Goal: Task Accomplishment & Management: Complete application form

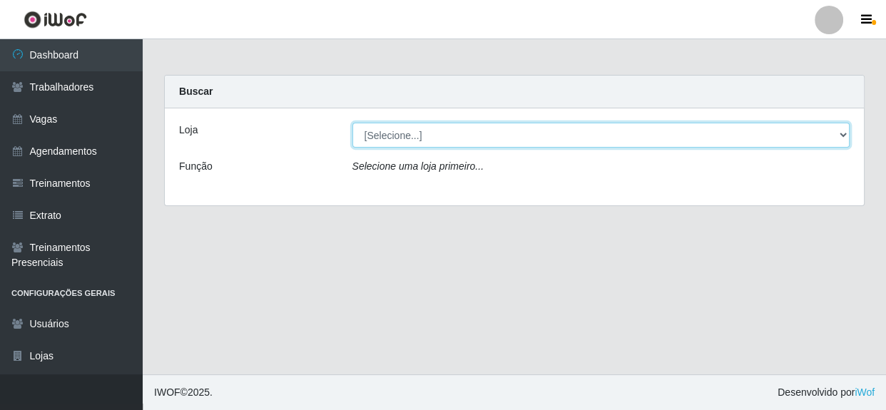
click at [451, 131] on select "[Selecione...] Rede Compras - CD Logistica" at bounding box center [601, 135] width 498 height 25
select select "429"
click at [352, 123] on select "[Selecione...] Rede Compras - CD Logistica" at bounding box center [601, 135] width 498 height 25
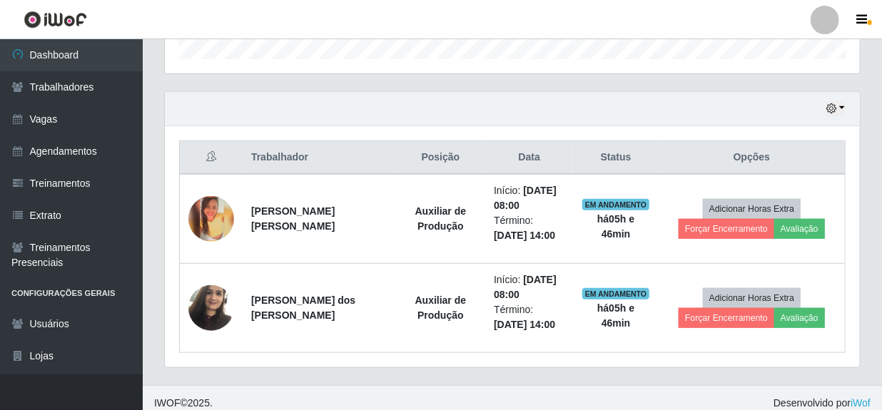
scroll to position [454, 0]
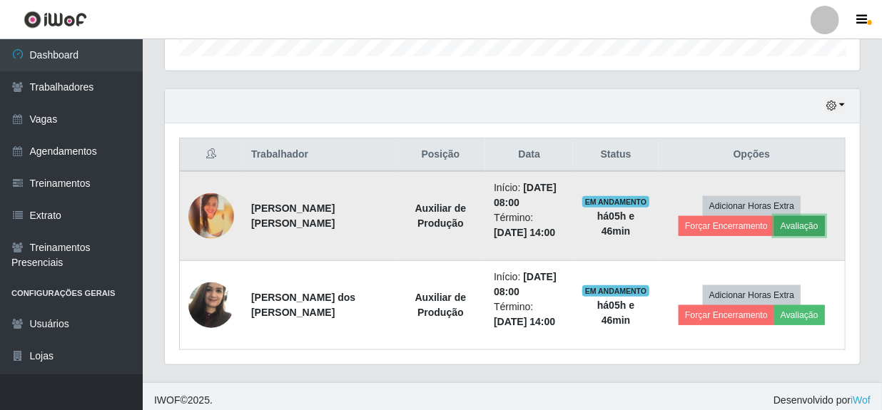
click at [798, 223] on button "Avaliação" at bounding box center [799, 226] width 51 height 20
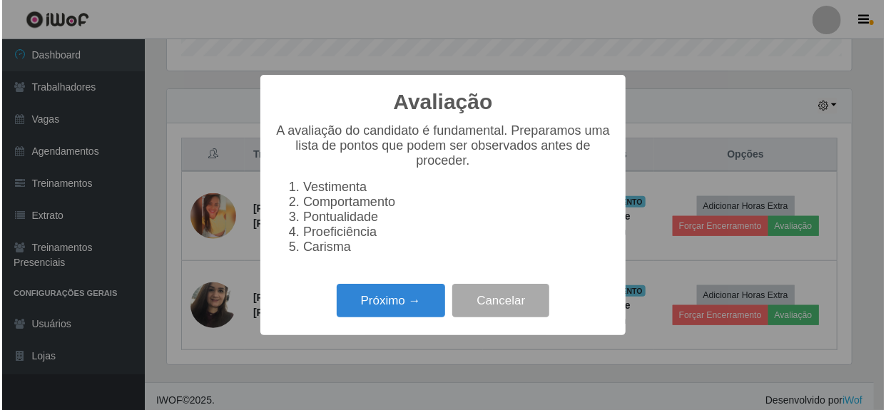
scroll to position [296, 688]
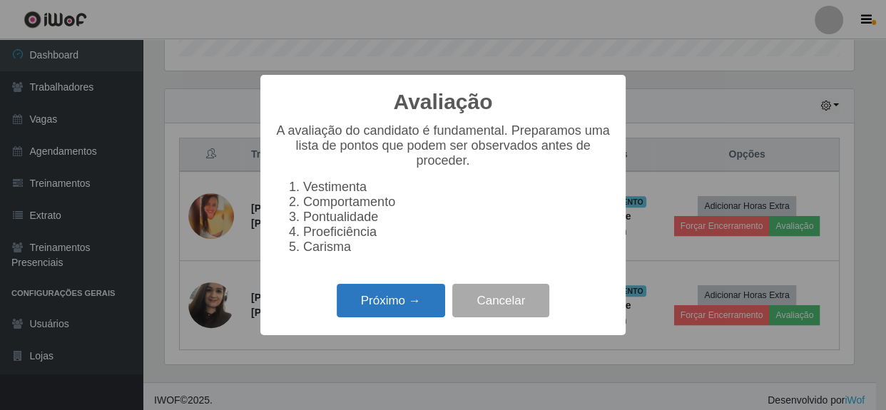
click at [407, 315] on button "Próximo →" at bounding box center [391, 301] width 108 height 34
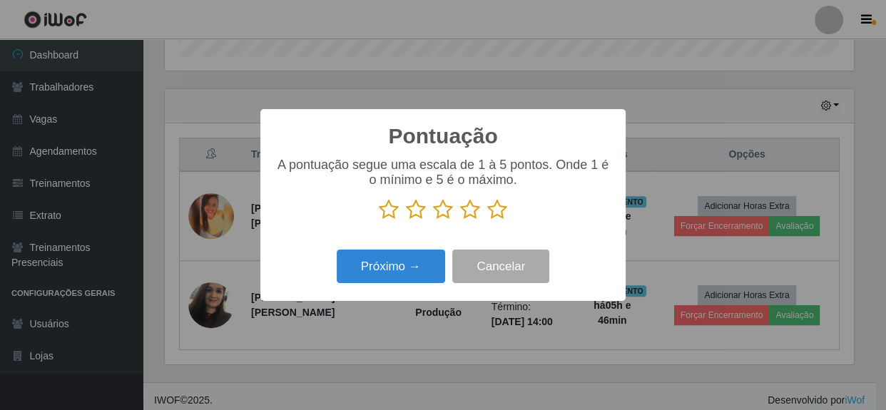
scroll to position [712973, 712580]
drag, startPoint x: 500, startPoint y: 213, endPoint x: 477, endPoint y: 232, distance: 29.4
click at [499, 214] on icon at bounding box center [497, 209] width 20 height 21
click at [487, 220] on input "radio" at bounding box center [487, 220] width 0 height 0
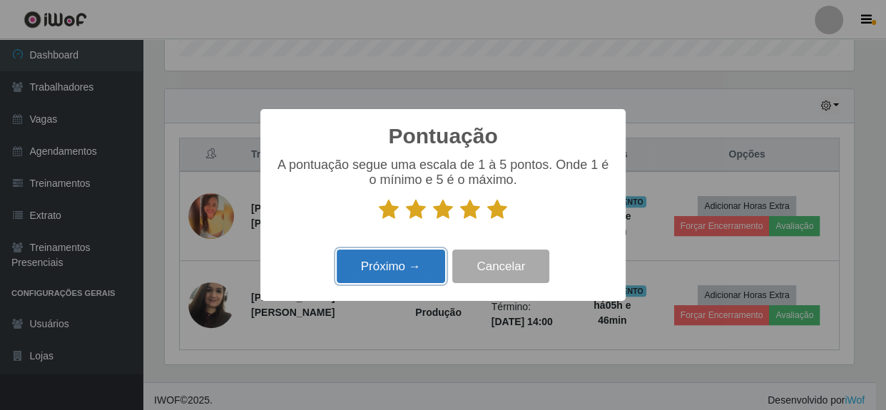
click at [404, 272] on button "Próximo →" at bounding box center [391, 267] width 108 height 34
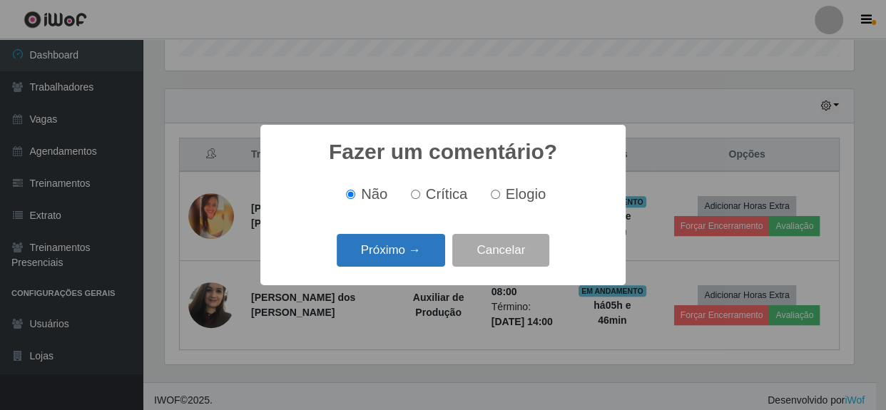
click at [404, 257] on button "Próximo →" at bounding box center [391, 251] width 108 height 34
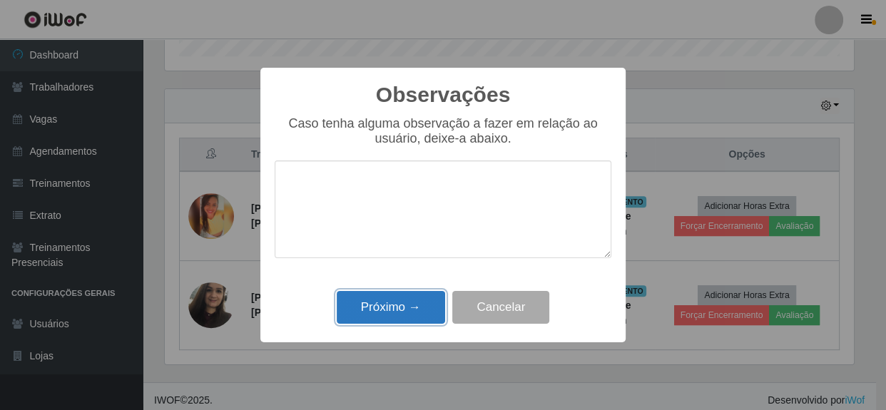
click at [394, 306] on button "Próximo →" at bounding box center [391, 308] width 108 height 34
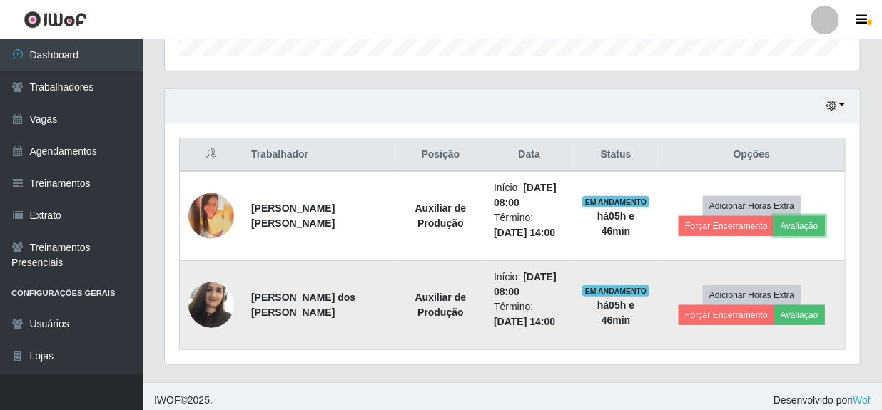
scroll to position [296, 695]
click at [783, 313] on button "Avaliação" at bounding box center [799, 315] width 51 height 20
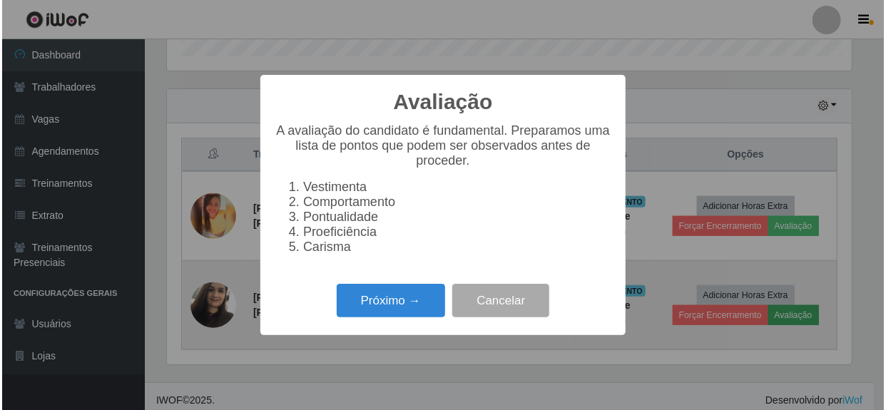
scroll to position [296, 688]
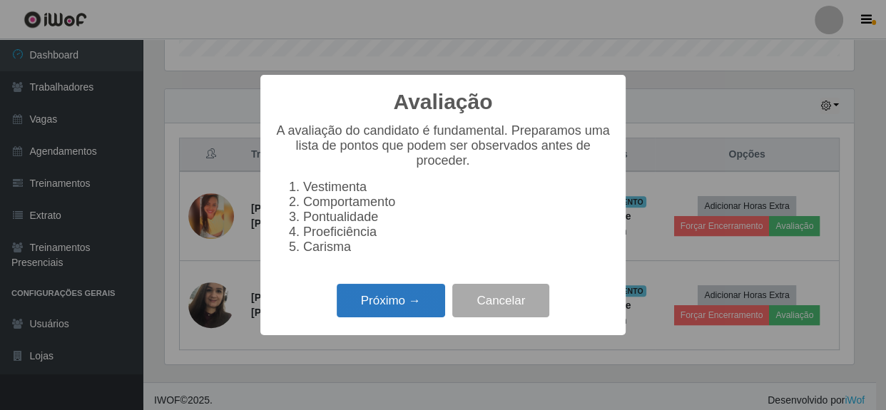
click at [436, 317] on button "Próximo →" at bounding box center [391, 301] width 108 height 34
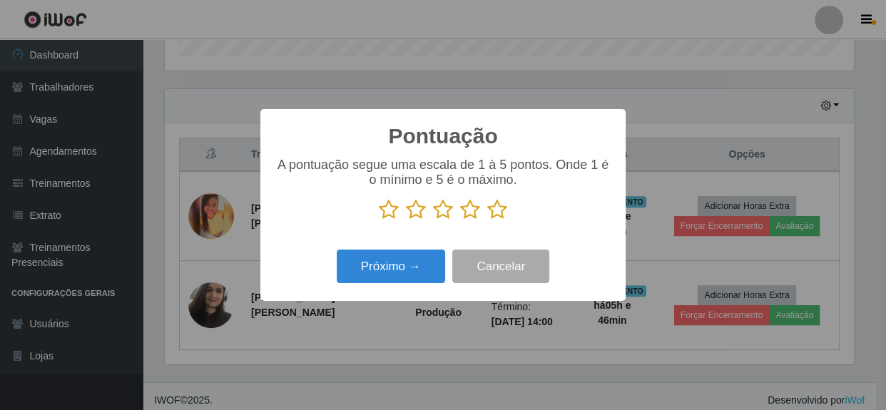
scroll to position [712973, 712580]
click at [499, 214] on icon at bounding box center [497, 209] width 20 height 21
click at [487, 220] on input "radio" at bounding box center [487, 220] width 0 height 0
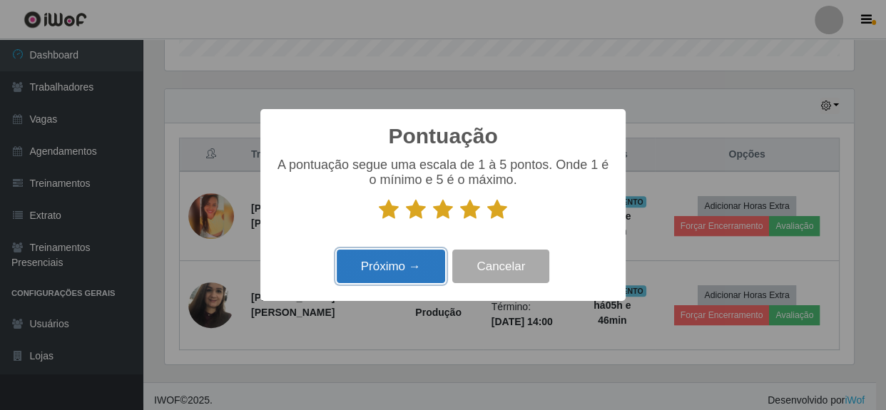
click at [392, 275] on button "Próximo →" at bounding box center [391, 267] width 108 height 34
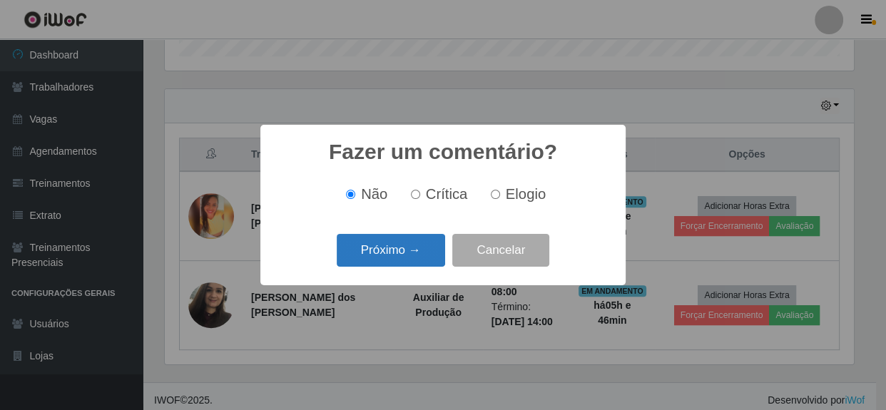
click at [402, 259] on button "Próximo →" at bounding box center [391, 251] width 108 height 34
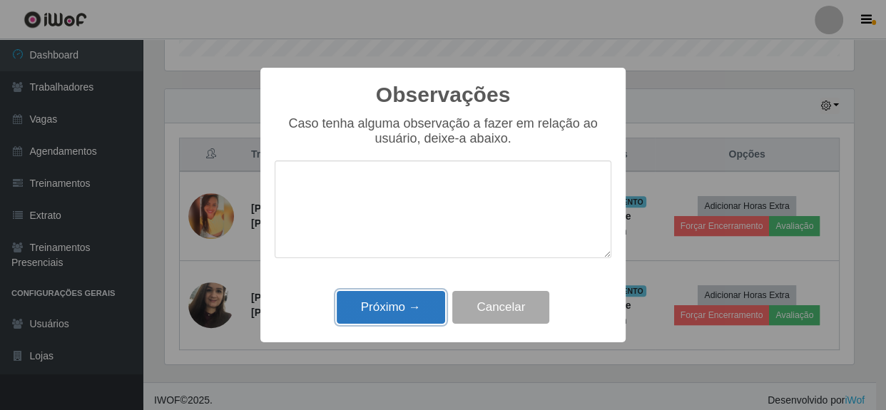
click at [394, 306] on button "Próximo →" at bounding box center [391, 308] width 108 height 34
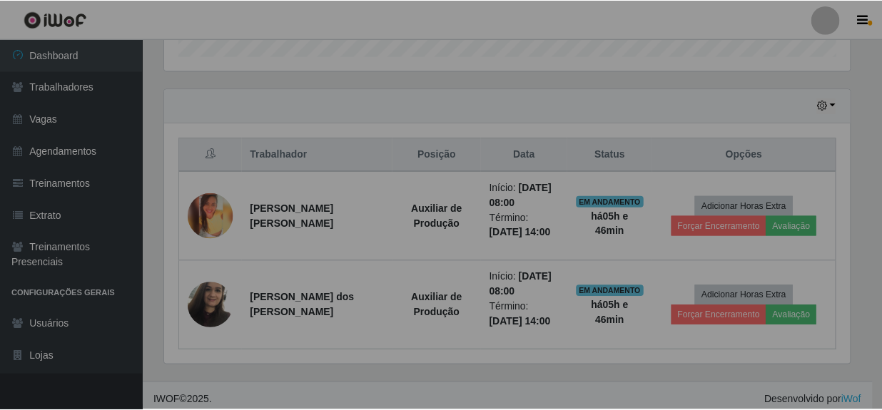
scroll to position [296, 695]
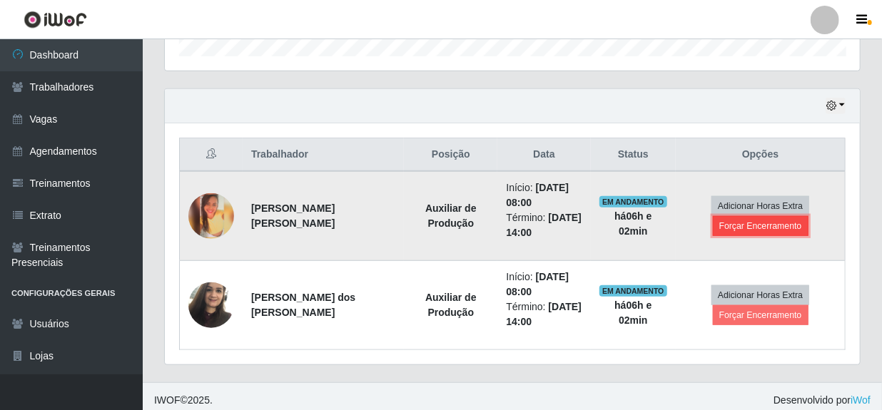
click at [752, 225] on button "Forçar Encerramento" at bounding box center [761, 226] width 96 height 20
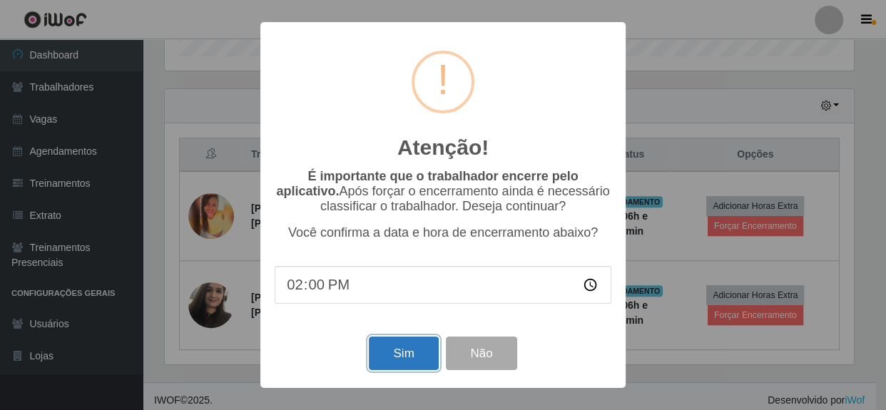
click at [414, 351] on button "Sim" at bounding box center [403, 354] width 69 height 34
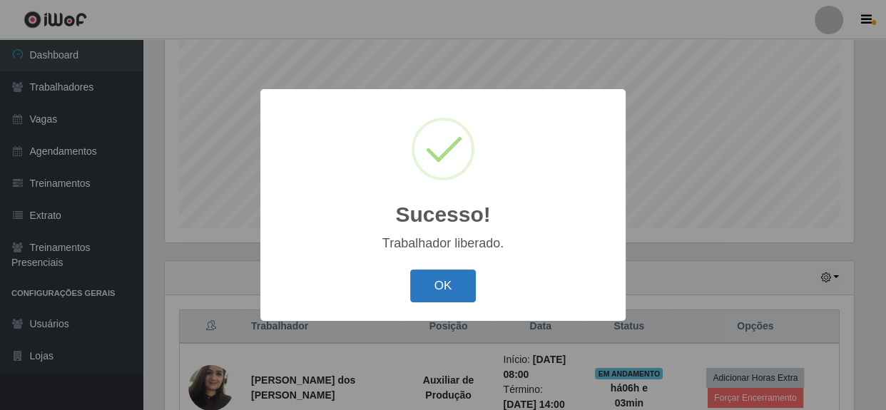
click at [443, 283] on button "OK" at bounding box center [443, 287] width 66 height 34
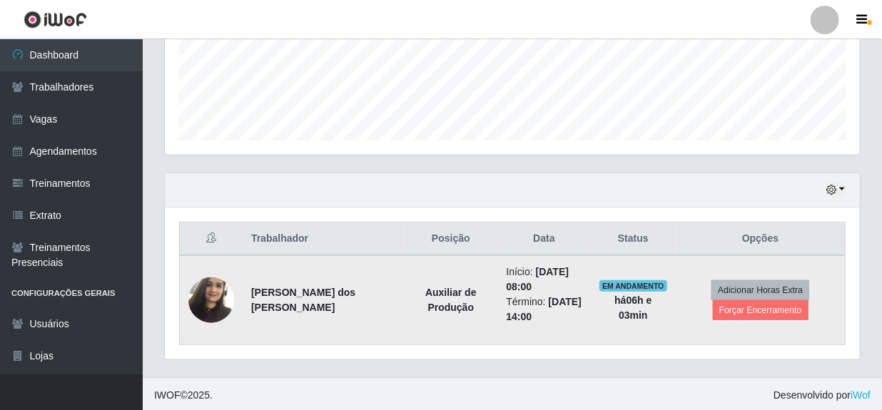
scroll to position [371, 0]
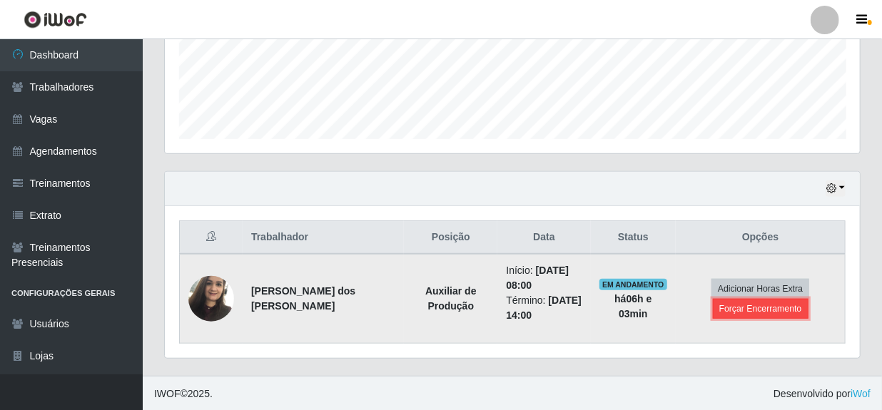
click at [735, 311] on button "Forçar Encerramento" at bounding box center [761, 309] width 96 height 20
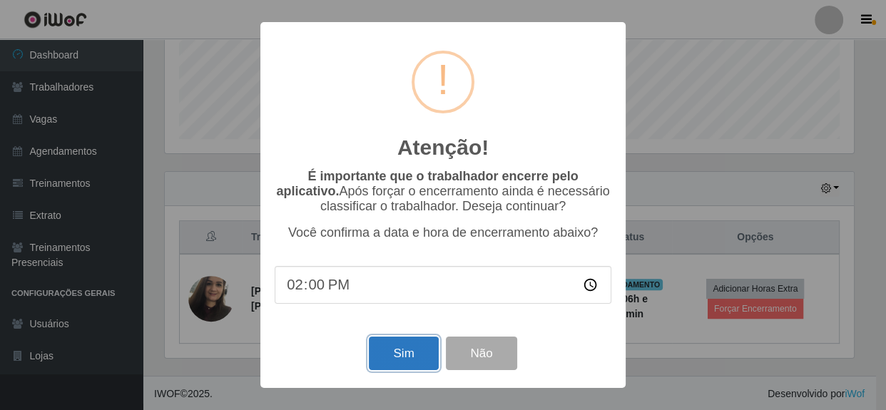
click at [402, 352] on button "Sim" at bounding box center [403, 354] width 69 height 34
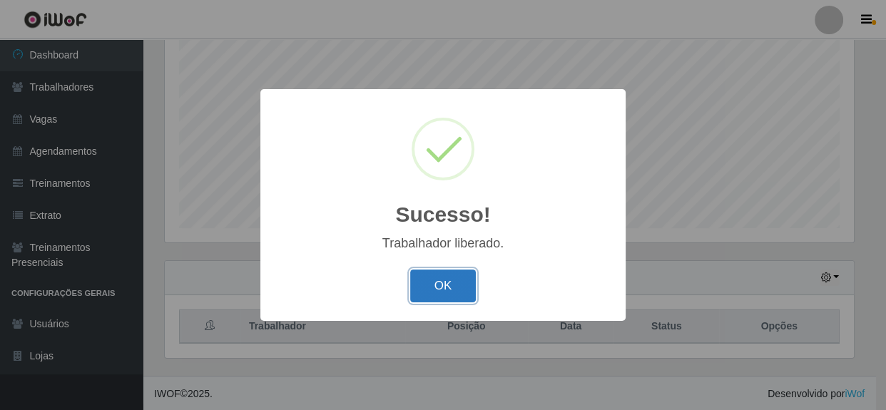
click at [444, 294] on button "OK" at bounding box center [443, 287] width 66 height 34
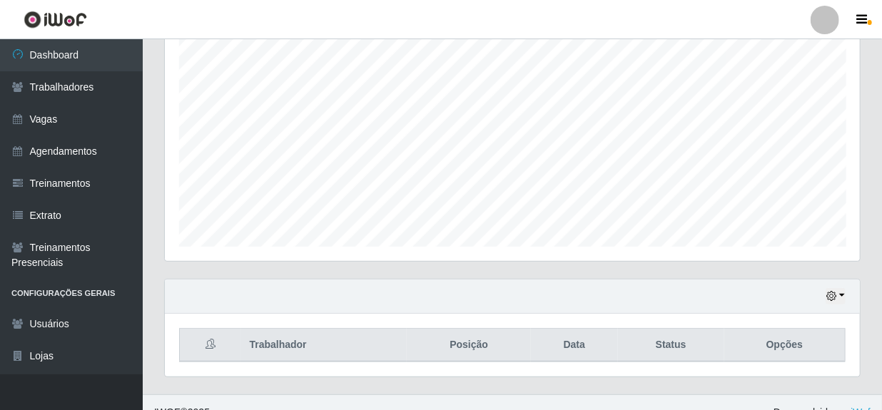
scroll to position [282, 0]
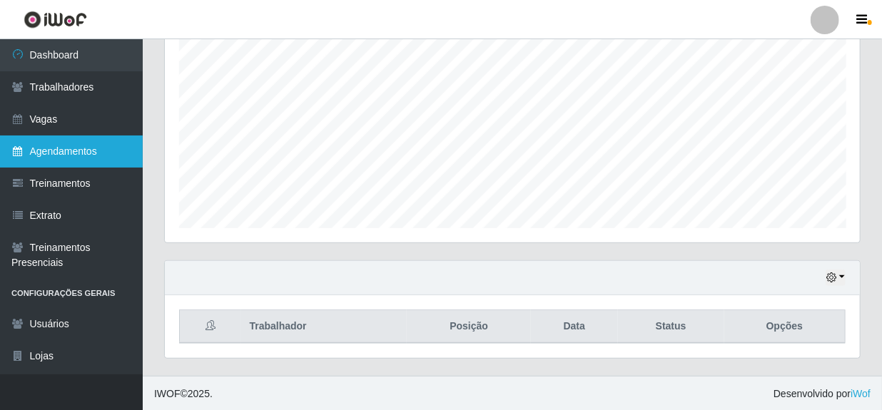
click at [80, 149] on link "Agendamentos" at bounding box center [71, 152] width 143 height 32
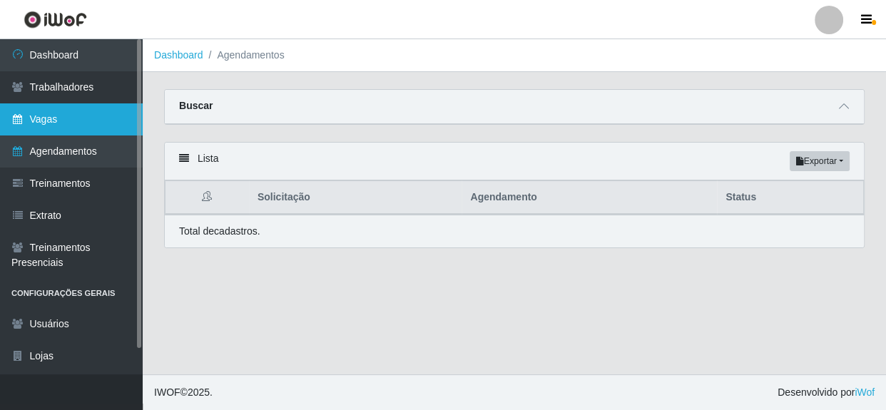
click at [59, 121] on link "Vagas" at bounding box center [71, 119] width 143 height 32
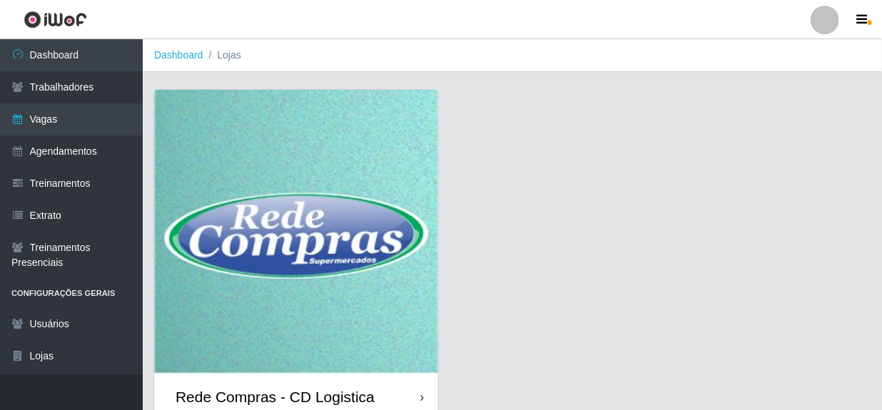
click at [302, 393] on div "Rede Compras - CD Logistica" at bounding box center [274, 397] width 199 height 18
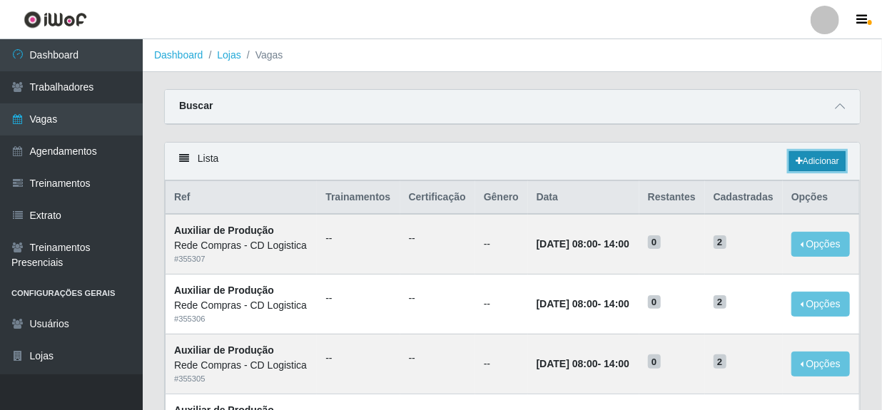
click at [820, 163] on link "Adicionar" at bounding box center [817, 161] width 56 height 20
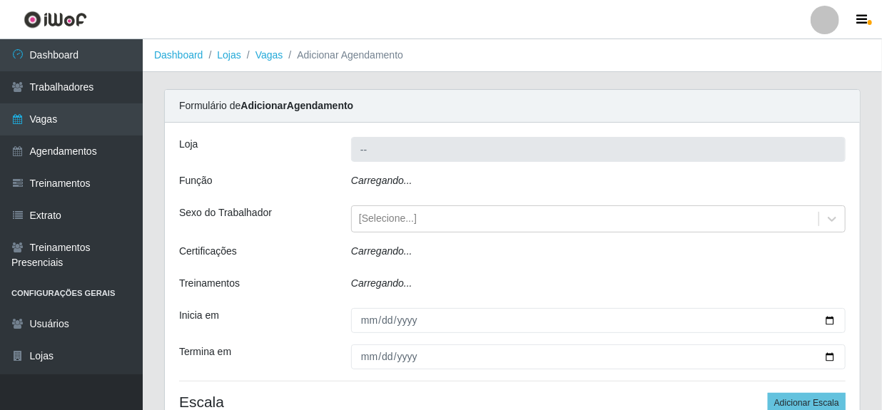
type input "Rede Compras - CD Logistica"
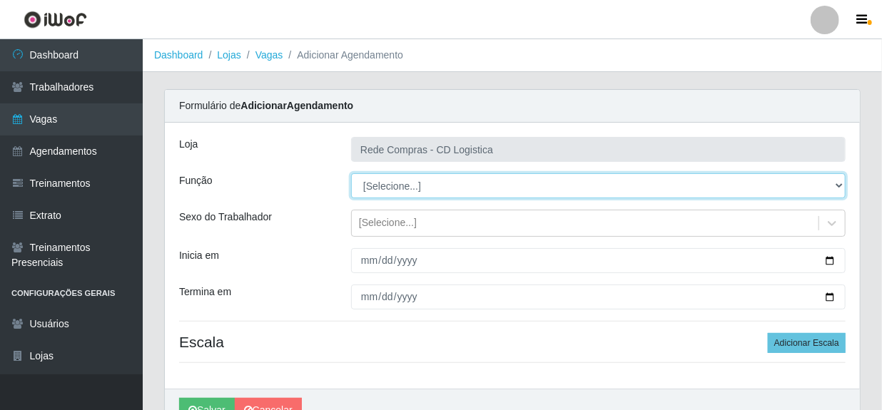
click at [837, 182] on select "[Selecione...] ASG ASG + ASG ++ Auxiliar de Depósito Auxiliar de Depósito + Aux…" at bounding box center [598, 185] width 494 height 25
select select "52"
click at [351, 173] on select "[Selecione...] ASG ASG + ASG ++ Auxiliar de Depósito Auxiliar de Depósito + Aux…" at bounding box center [598, 185] width 494 height 25
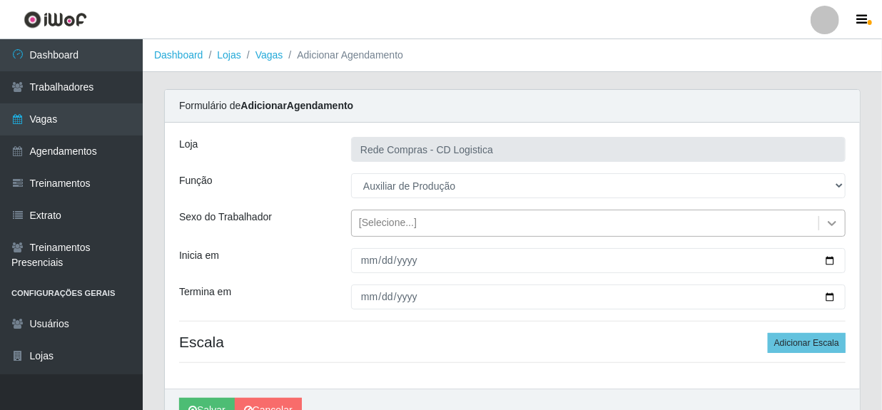
click at [830, 228] on icon at bounding box center [832, 223] width 14 height 14
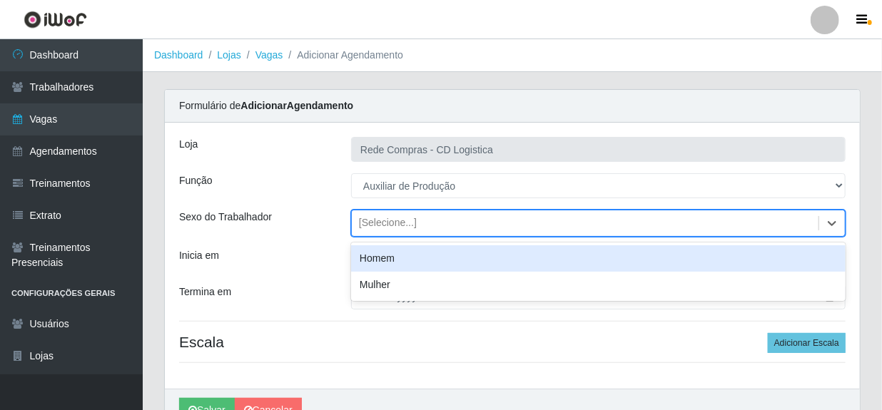
click at [544, 212] on div "[Selecione...]" at bounding box center [585, 224] width 466 height 24
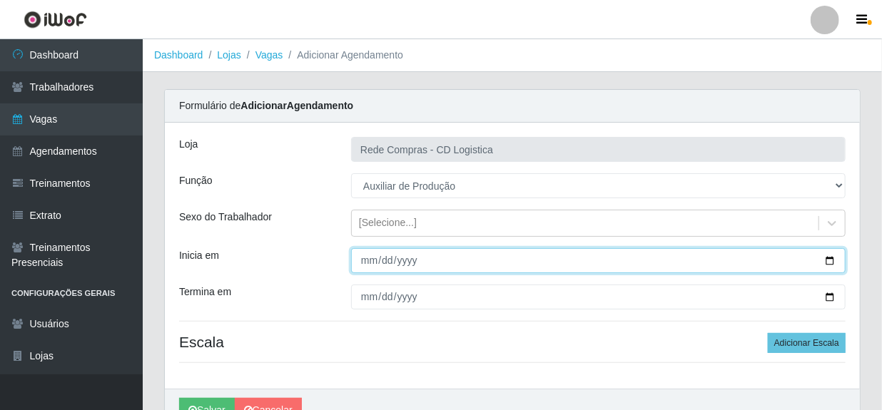
click at [364, 261] on input "Inicia em" at bounding box center [598, 260] width 494 height 25
type input "[DATE]"
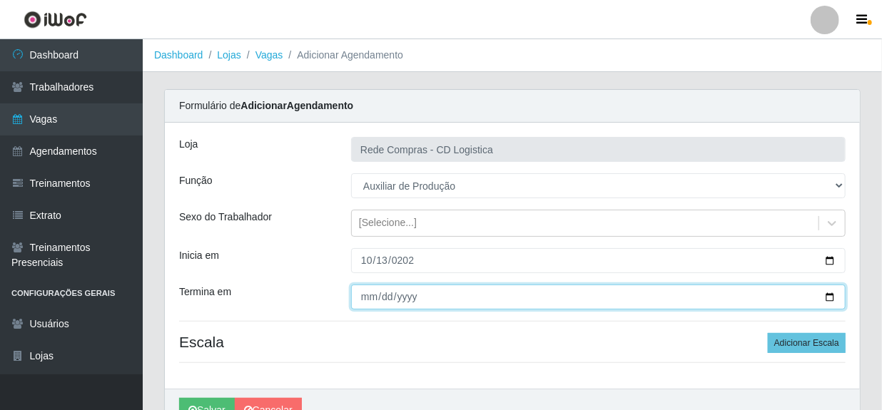
click at [367, 293] on input "Termina em" at bounding box center [598, 297] width 494 height 25
type input "[DATE]"
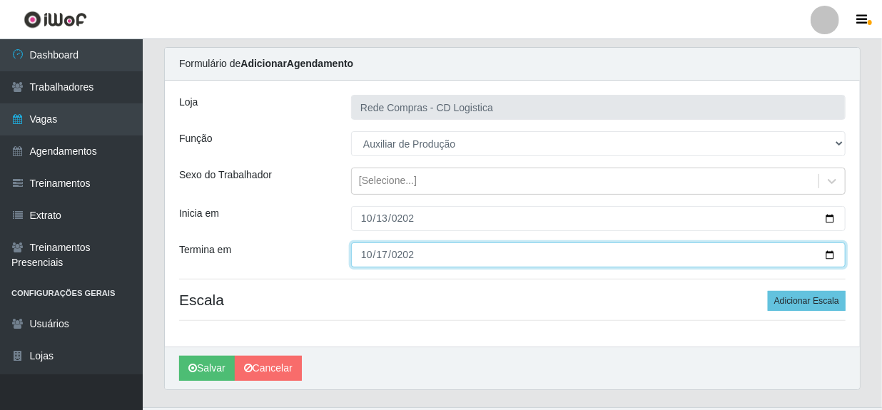
scroll to position [64, 0]
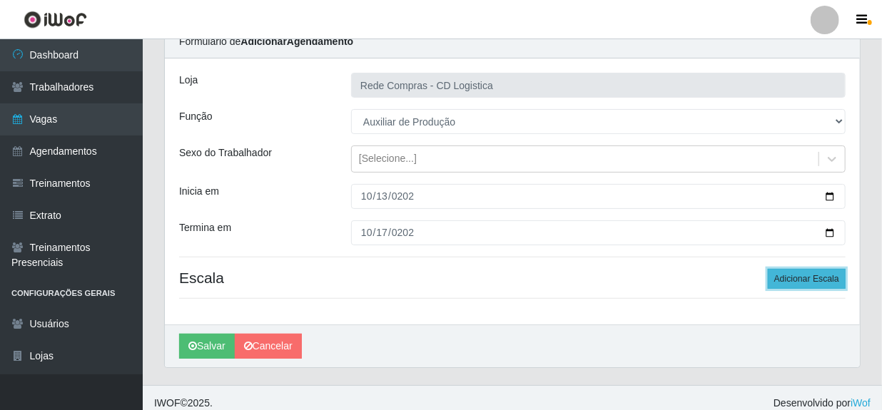
click at [795, 283] on button "Adicionar Escala" at bounding box center [806, 279] width 78 height 20
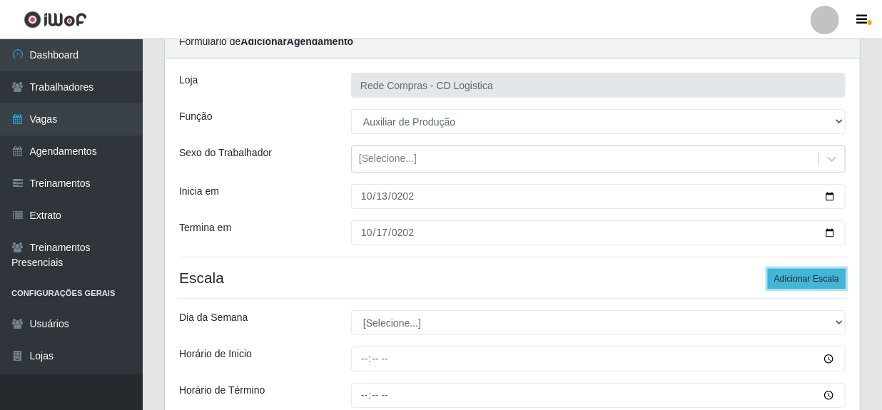
click at [795, 283] on button "Adicionar Escala" at bounding box center [806, 279] width 78 height 20
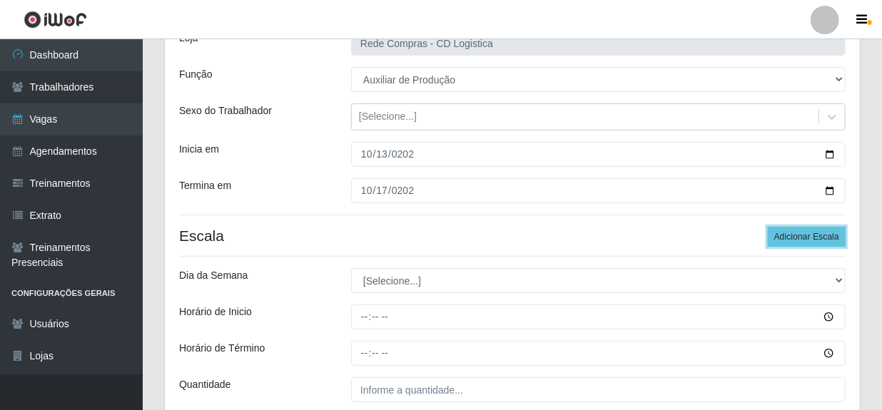
scroll to position [129, 0]
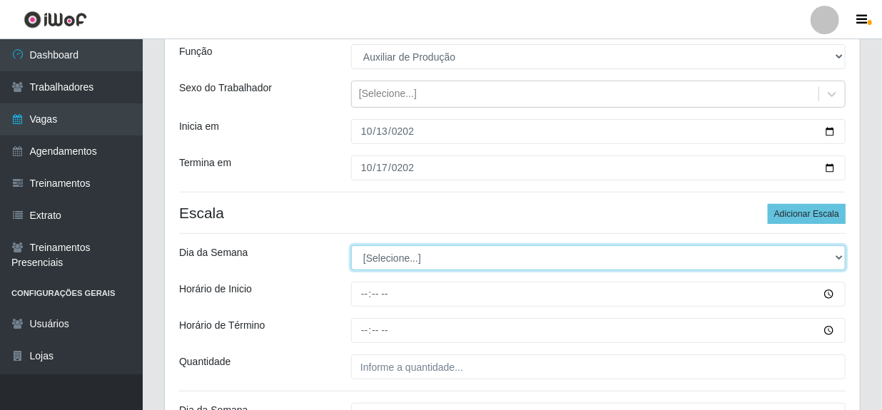
click at [842, 257] on select "[Selecione...] Segunda Terça Quarta Quinta Sexta Sábado Domingo" at bounding box center [598, 257] width 494 height 25
select select "1"
click at [351, 245] on select "[Selecione...] Segunda Terça Quarta Quinta Sexta Sábado Domingo" at bounding box center [598, 257] width 494 height 25
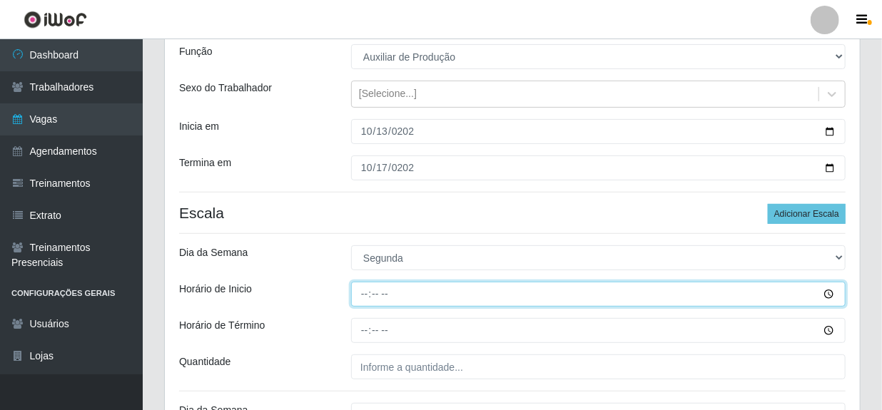
click at [363, 296] on input "Horário de Inicio" at bounding box center [598, 294] width 494 height 25
type input "08:00"
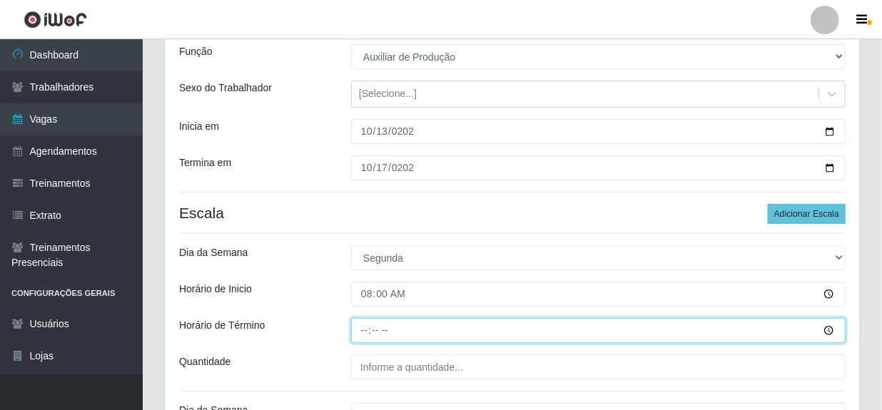
click at [360, 329] on input "Horário de Término" at bounding box center [598, 330] width 494 height 25
type input "14:00"
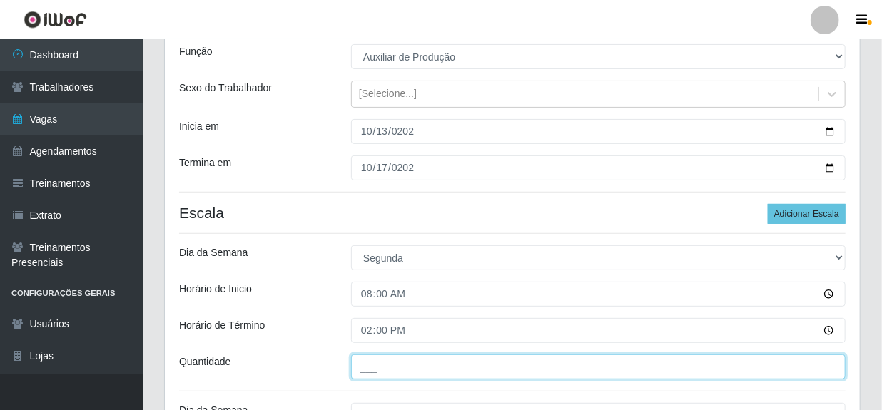
click at [378, 369] on input "___" at bounding box center [598, 366] width 494 height 25
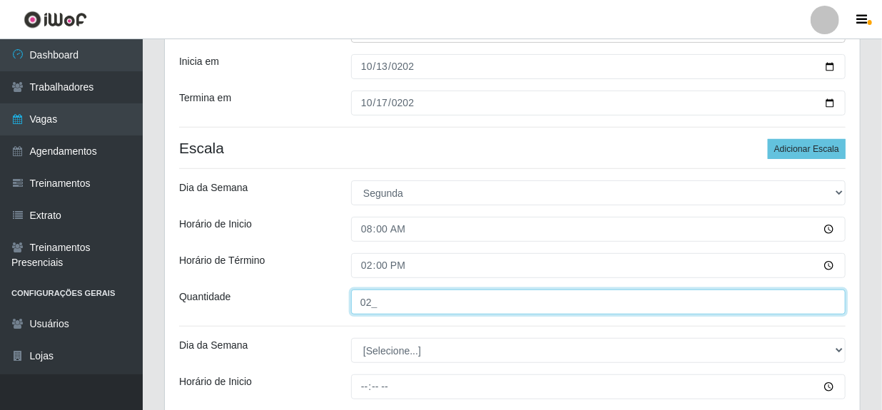
type input "02_"
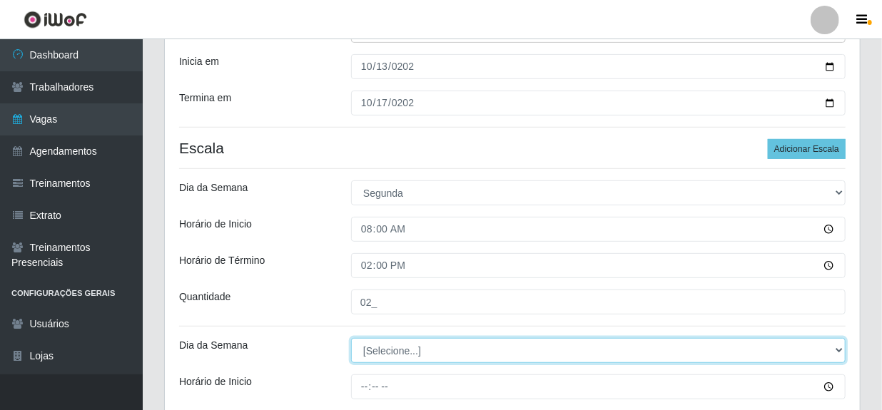
click at [407, 352] on select "[Selecione...] Segunda Terça Quarta Quinta Sexta Sábado Domingo" at bounding box center [598, 350] width 494 height 25
select select "2"
click at [351, 338] on select "[Selecione...] Segunda Terça Quarta Quinta Sexta Sábado Domingo" at bounding box center [598, 350] width 494 height 25
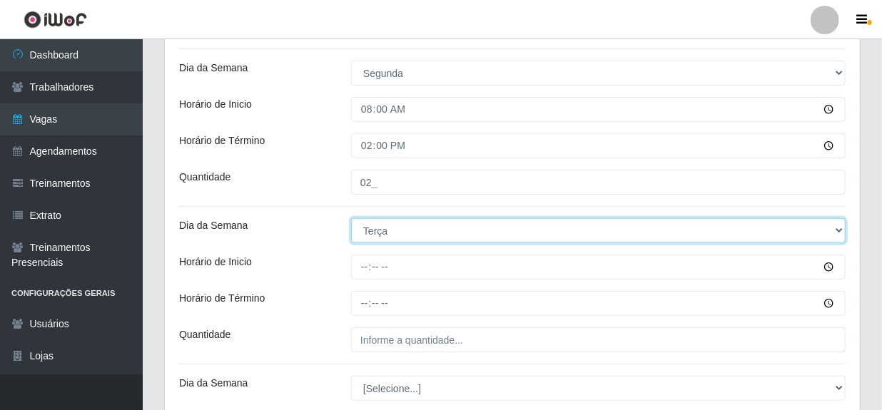
scroll to position [324, 0]
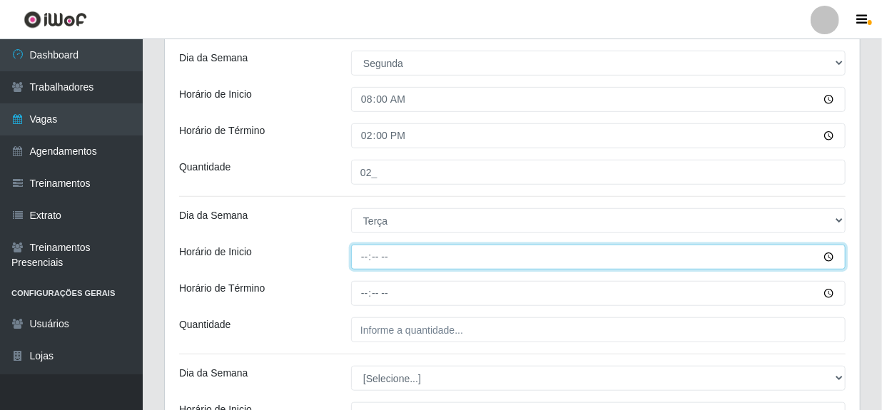
click at [352, 257] on input "Horário de Inicio" at bounding box center [598, 257] width 494 height 25
type input "08:00"
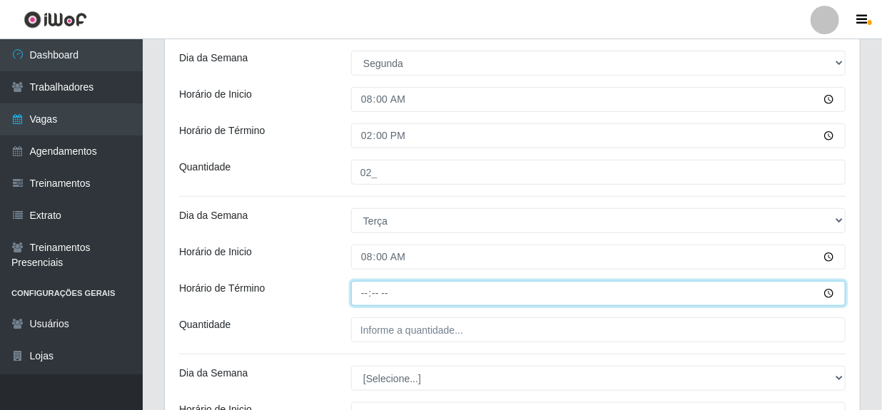
click at [369, 294] on input "Horário de Término" at bounding box center [598, 293] width 494 height 25
type input "14:00"
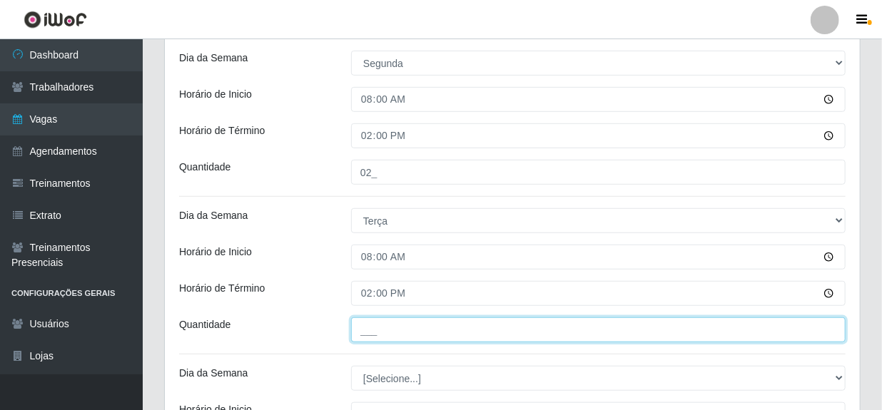
click at [407, 327] on input "___" at bounding box center [598, 329] width 494 height 25
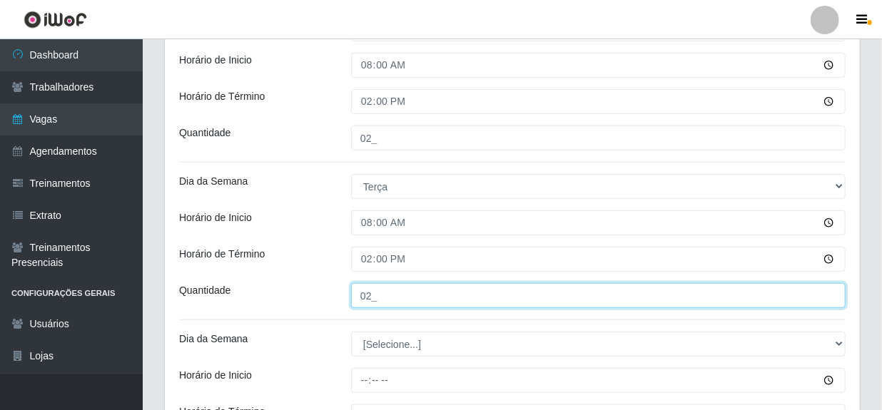
scroll to position [389, 0]
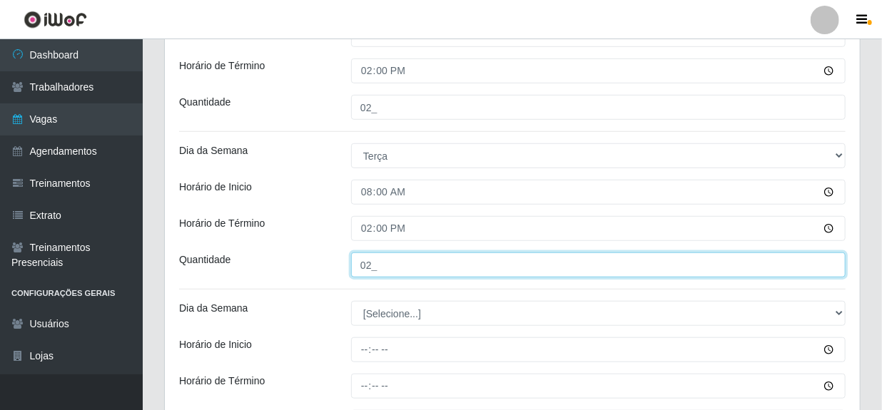
type input "02_"
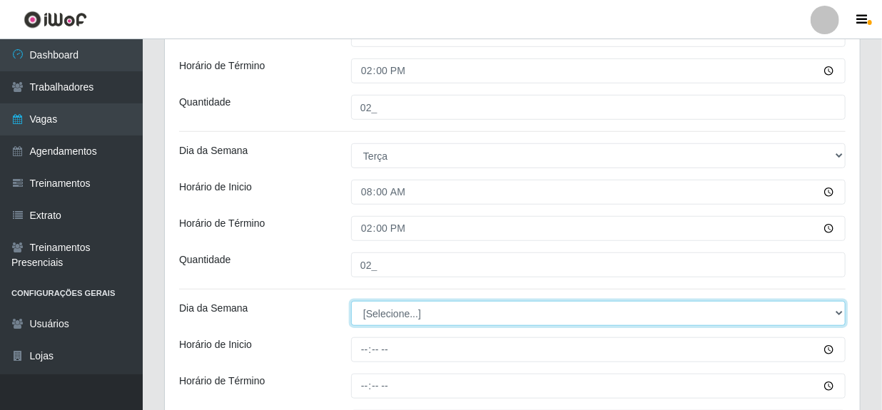
click at [402, 311] on select "[Selecione...] Segunda Terça Quarta Quinta Sexta Sábado Domingo" at bounding box center [598, 313] width 494 height 25
select select "3"
click at [351, 301] on select "[Selecione...] Segunda Terça Quarta Quinta Sexta Sábado Domingo" at bounding box center [598, 313] width 494 height 25
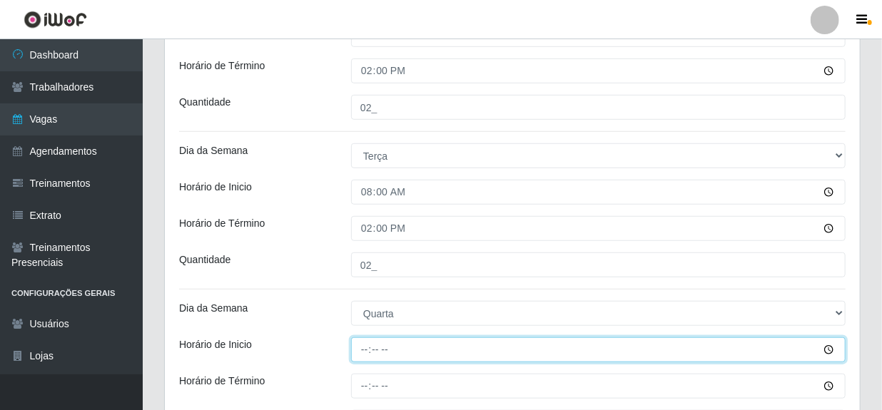
click at [365, 356] on input "Horário de Inicio" at bounding box center [598, 349] width 494 height 25
type input "08:00"
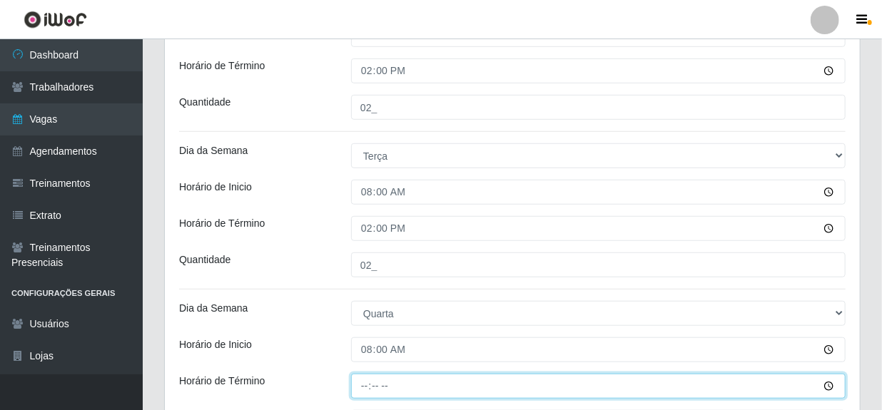
click at [372, 384] on input "Horário de Término" at bounding box center [598, 386] width 494 height 25
click at [364, 386] on input "Horário de Término" at bounding box center [598, 386] width 494 height 25
type input "14:00"
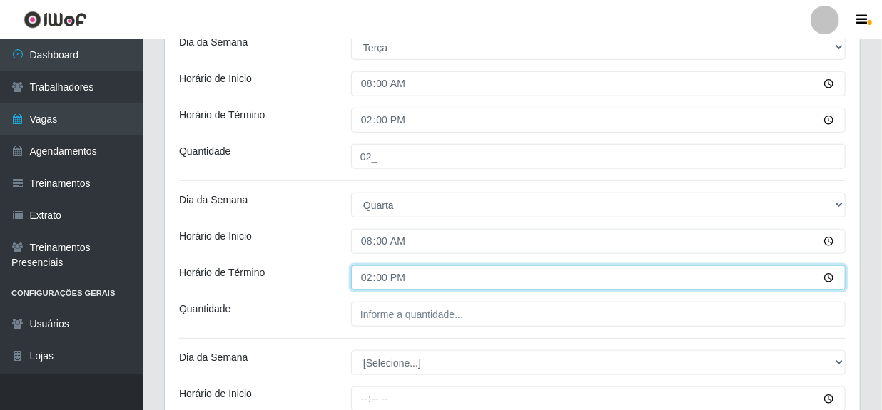
scroll to position [519, 0]
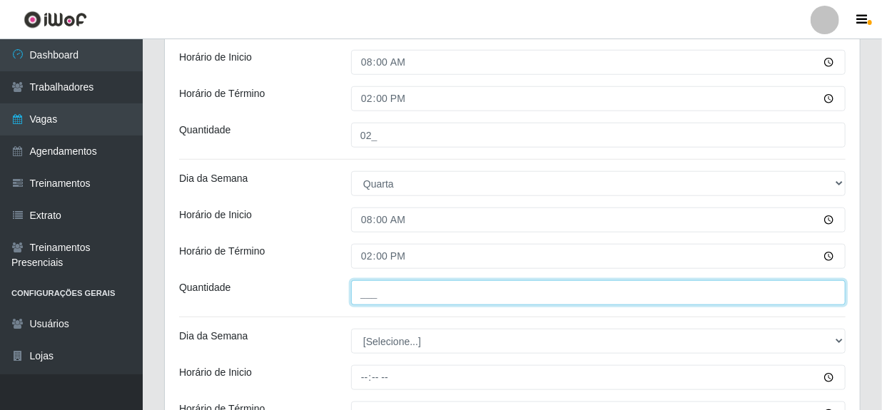
click at [378, 294] on input "___" at bounding box center [598, 292] width 494 height 25
type input "02_"
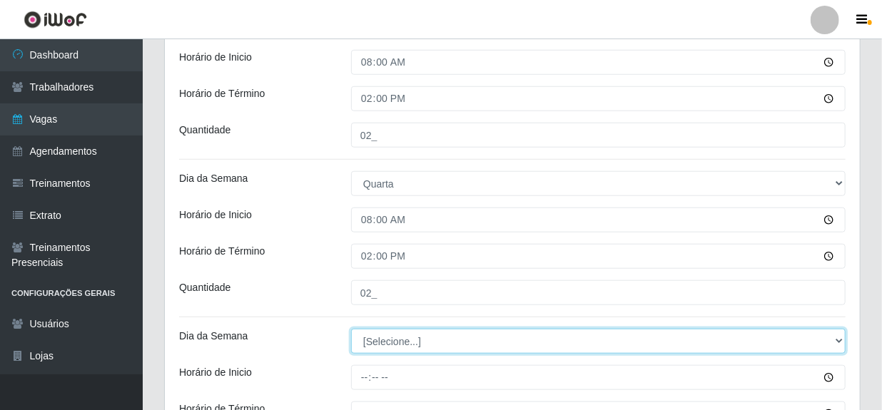
click at [378, 338] on select "[Selecione...] Segunda Terça Quarta Quinta Sexta Sábado Domingo" at bounding box center [598, 341] width 494 height 25
select select "4"
click at [351, 329] on select "[Selecione...] Segunda Terça Quarta Quinta Sexta Sábado Domingo" at bounding box center [598, 341] width 494 height 25
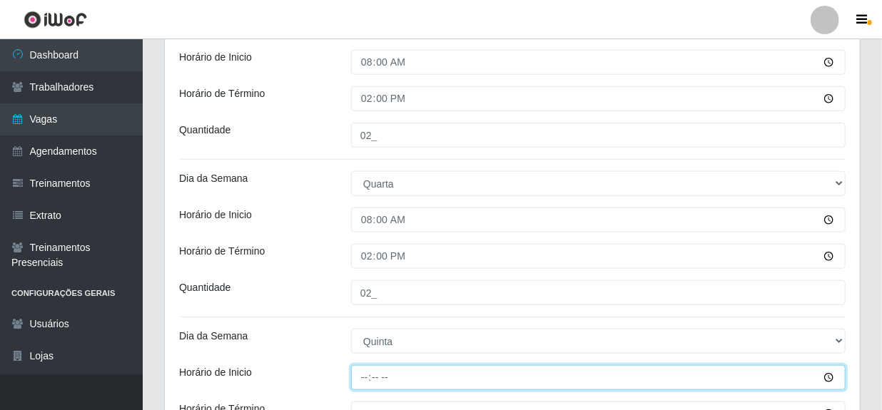
click at [360, 376] on input "Horário de Inicio" at bounding box center [598, 377] width 494 height 25
type input "08:00"
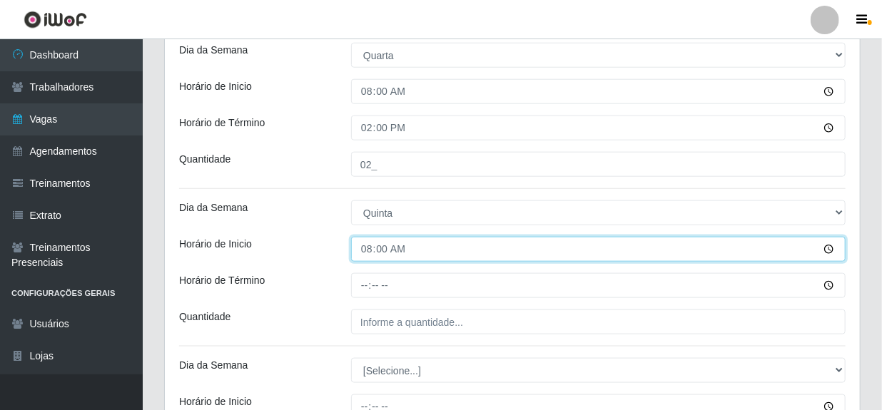
scroll to position [648, 0]
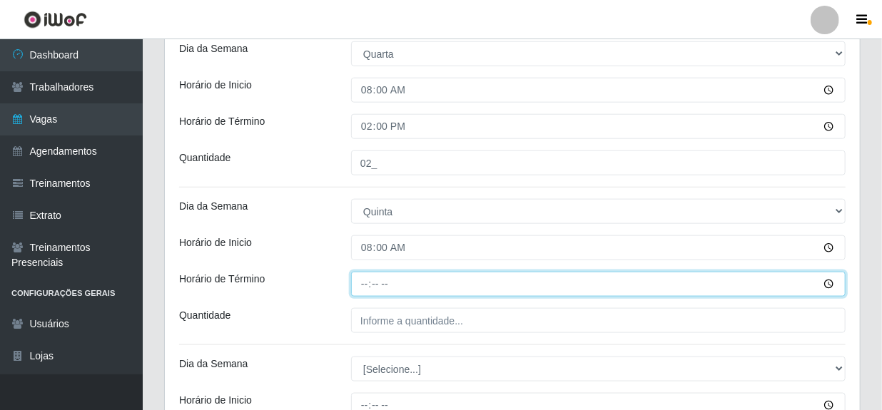
click at [363, 284] on input "Horário de Término" at bounding box center [598, 284] width 494 height 25
type input "14:00"
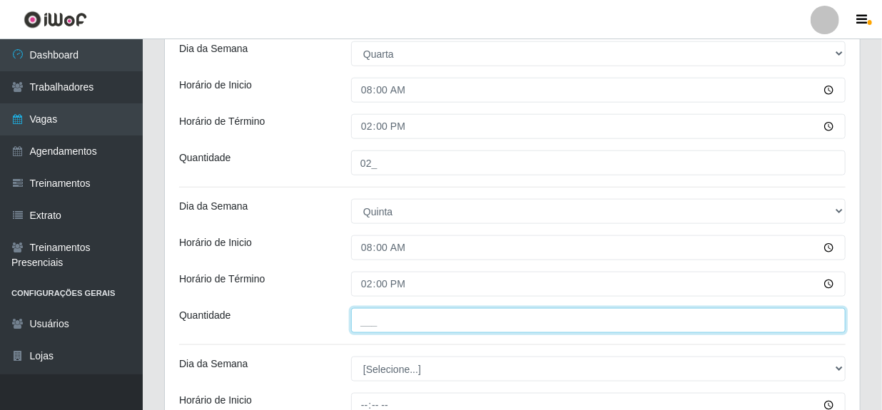
click at [446, 324] on input "___" at bounding box center [598, 320] width 494 height 25
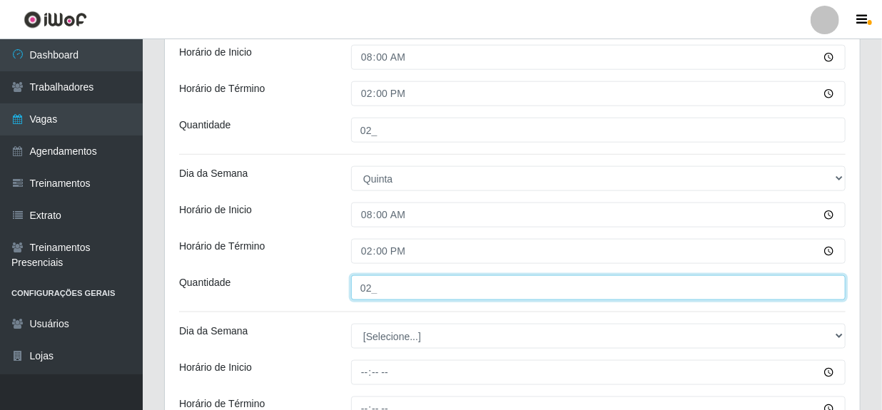
scroll to position [713, 0]
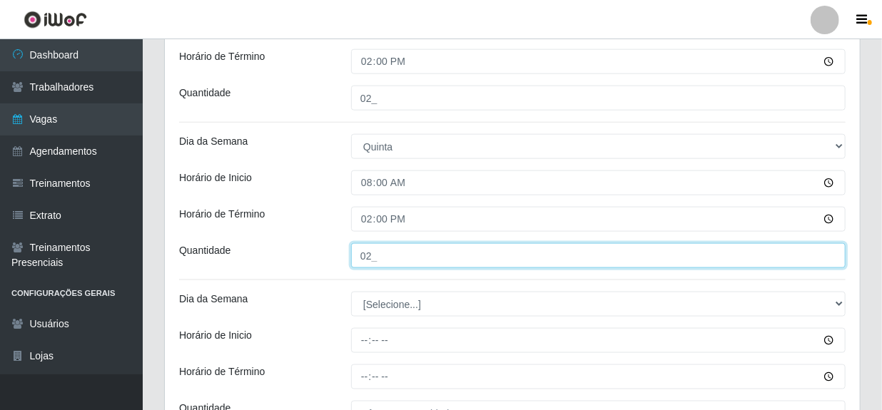
type input "02_"
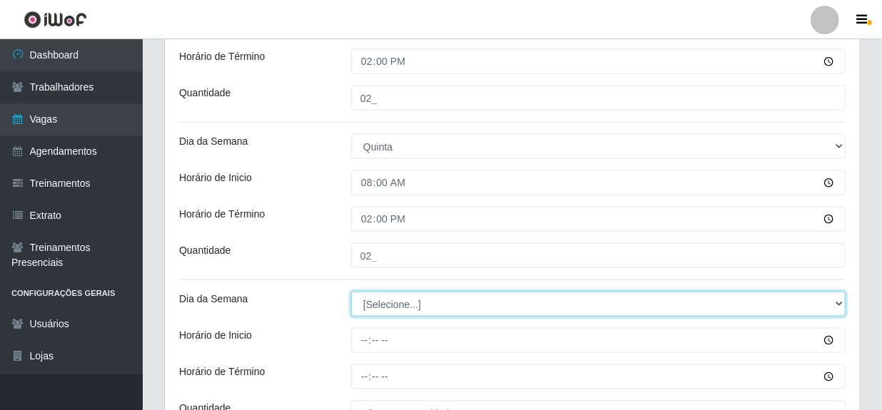
click at [371, 308] on select "[Selecione...] Segunda Terça Quarta Quinta Sexta Sábado Domingo" at bounding box center [598, 304] width 494 height 25
select select "5"
click at [351, 292] on select "[Selecione...] Segunda Terça Quarta Quinta Sexta Sábado Domingo" at bounding box center [598, 304] width 494 height 25
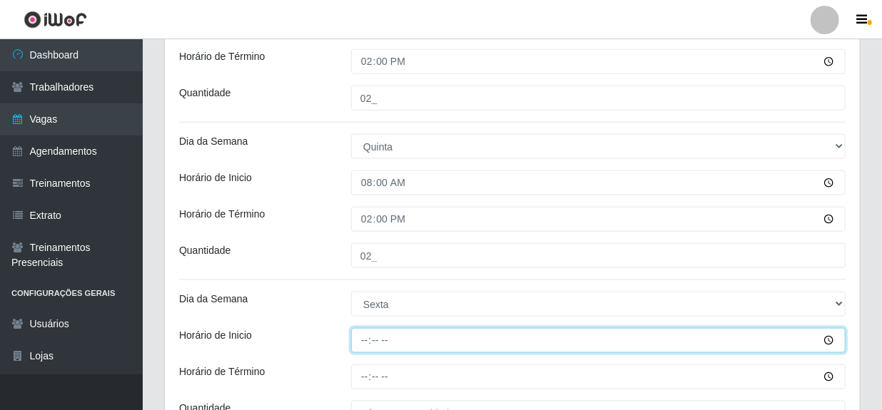
click at [368, 337] on input "Horário de Inicio" at bounding box center [598, 340] width 494 height 25
type input "08:00"
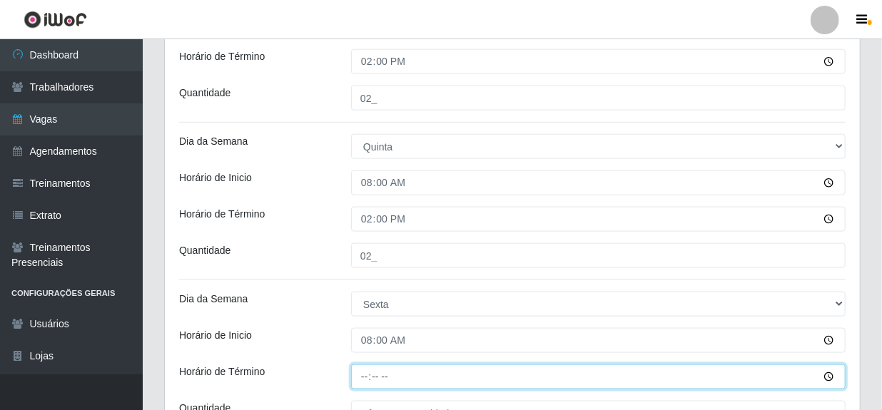
click at [364, 373] on input "Horário de Término" at bounding box center [598, 376] width 494 height 25
type input "14:00"
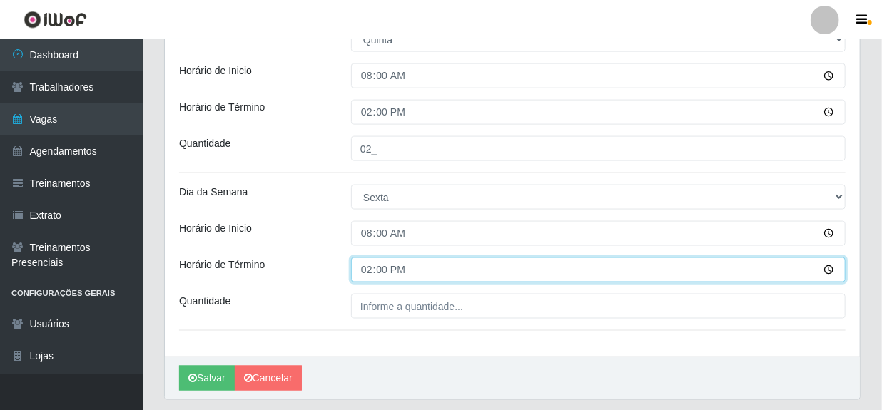
scroll to position [842, 0]
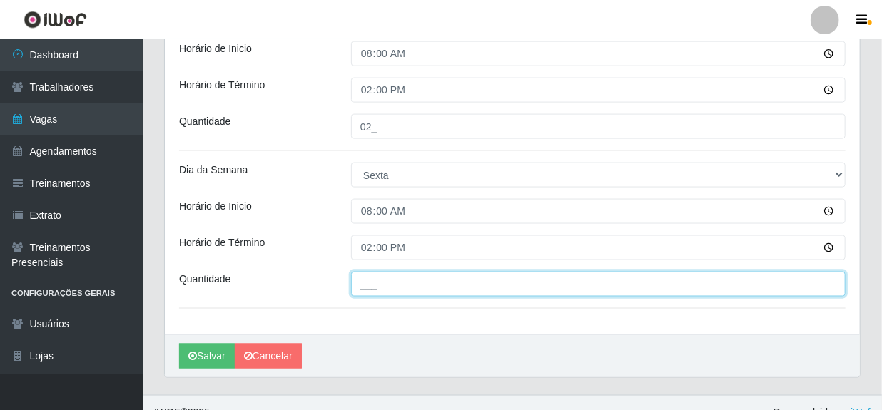
click at [373, 287] on input "___" at bounding box center [598, 284] width 494 height 25
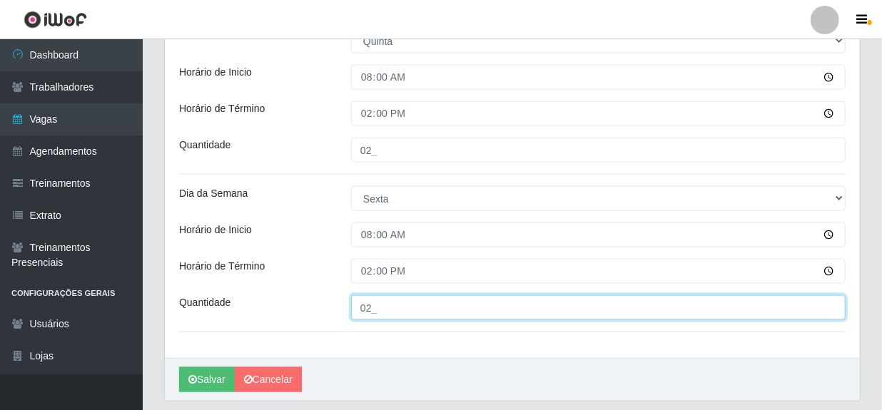
scroll to position [862, 0]
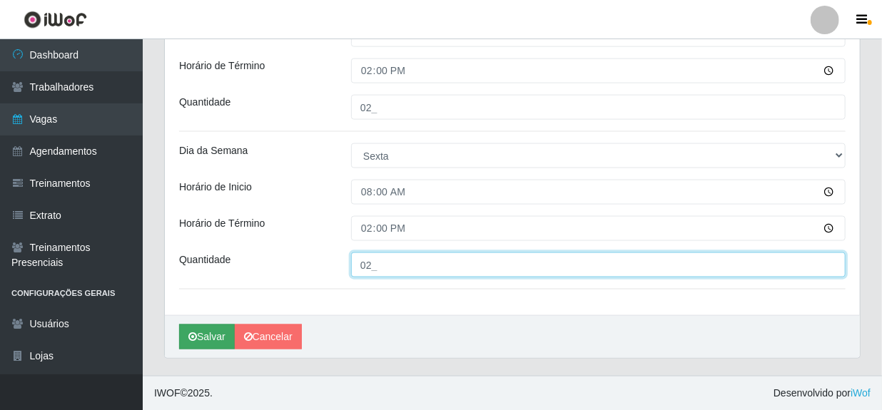
type input "02_"
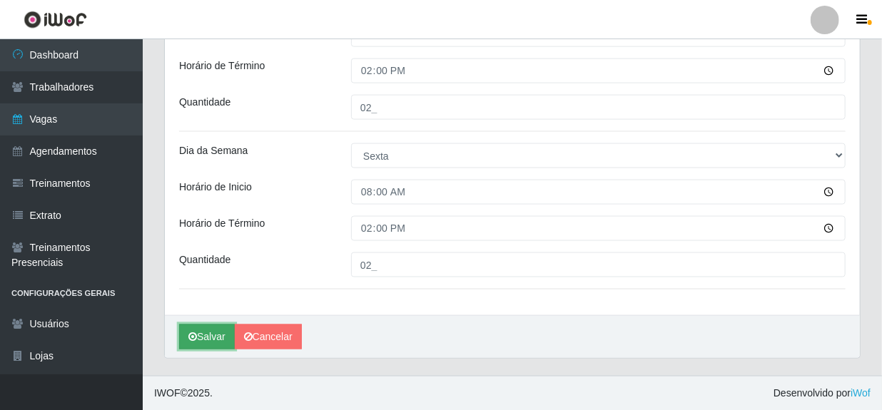
click at [206, 336] on button "Salvar" at bounding box center [207, 337] width 56 height 25
click at [199, 342] on button "Salvar" at bounding box center [207, 337] width 56 height 25
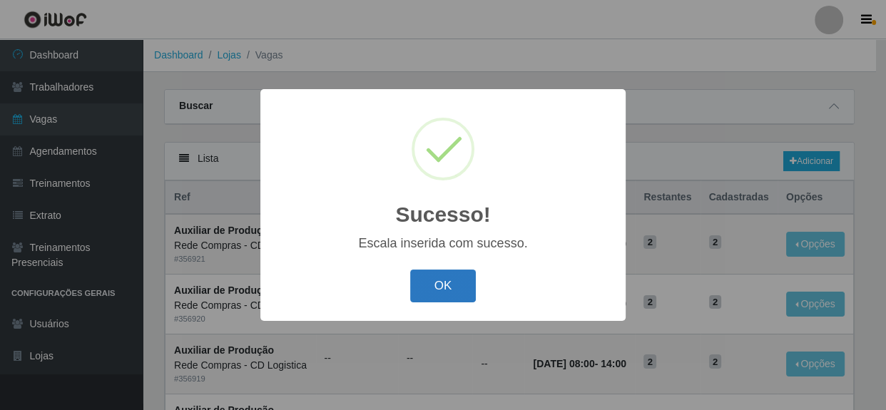
click at [447, 296] on button "OK" at bounding box center [443, 287] width 66 height 34
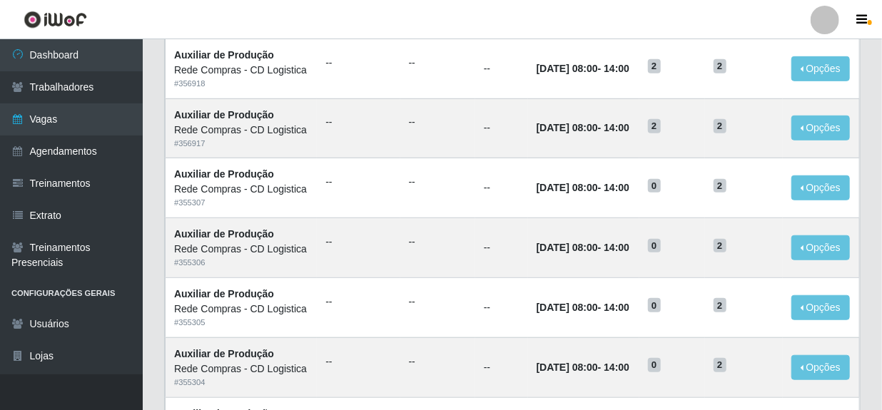
scroll to position [389, 0]
